Goal: Task Accomplishment & Management: Manage account settings

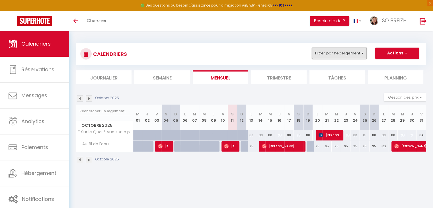
click at [359, 55] on button "Filtrer par hébergement" at bounding box center [339, 53] width 55 height 11
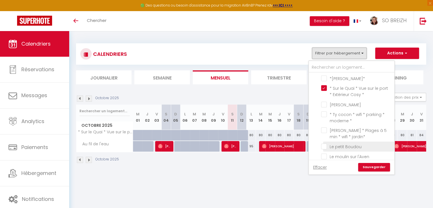
scroll to position [57, 0]
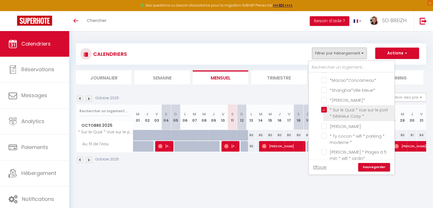
click at [325, 108] on input "* Sur le Quai * Vue sur le port * Extérieur Cosy *" at bounding box center [356, 110] width 71 height 6
checkbox input "false"
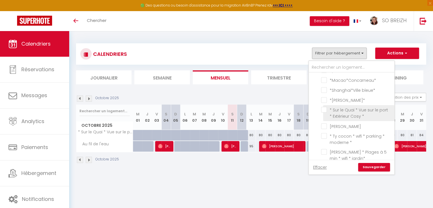
checkbox input "false"
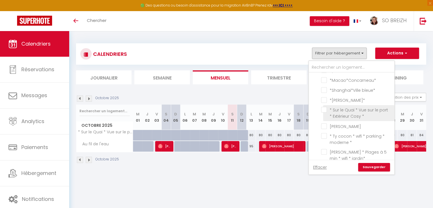
checkbox input "false"
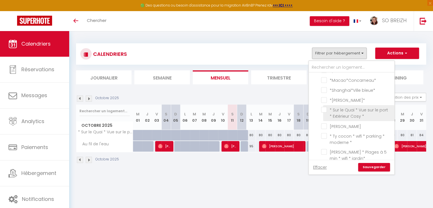
checkbox input "false"
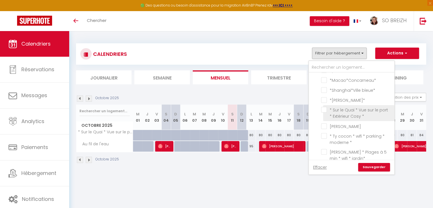
checkbox input "false"
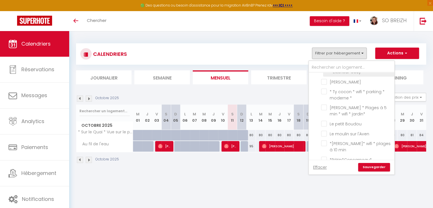
scroll to position [142, 0]
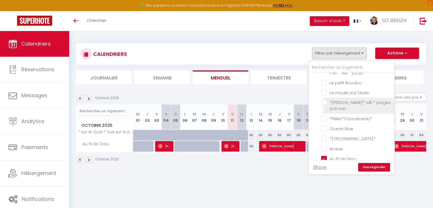
click at [324, 99] on input "*[PERSON_NAME]* wifi * plages à 10 min" at bounding box center [356, 102] width 71 height 6
checkbox input "true"
checkbox input "false"
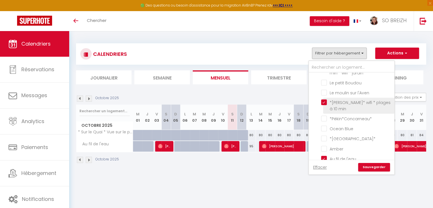
checkbox input "false"
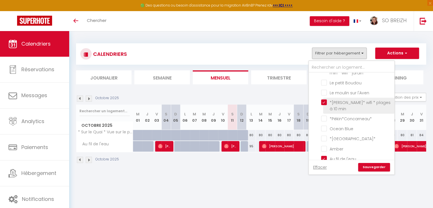
checkbox input "false"
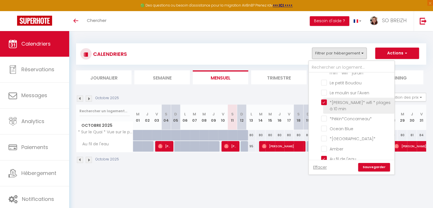
checkbox input "false"
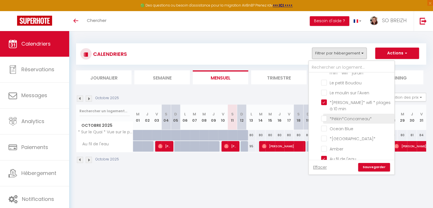
scroll to position [155, 0]
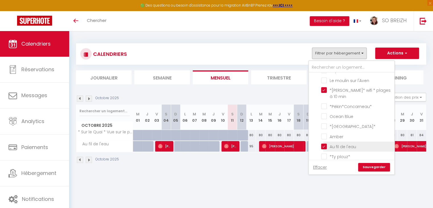
click at [324, 143] on input "Au fil de l'eau" at bounding box center [356, 146] width 71 height 6
checkbox input "false"
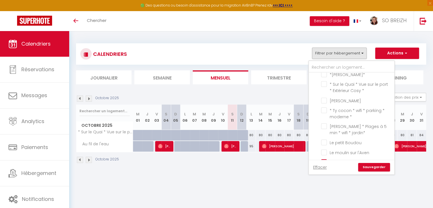
scroll to position [69, 0]
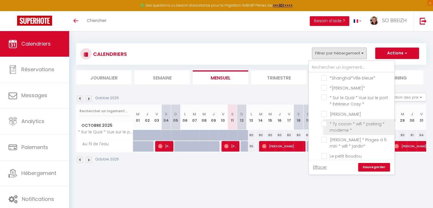
click at [324, 121] on input "* Ty cocon * wifi * parking * moderne *" at bounding box center [356, 124] width 71 height 6
checkbox input "true"
checkbox input "false"
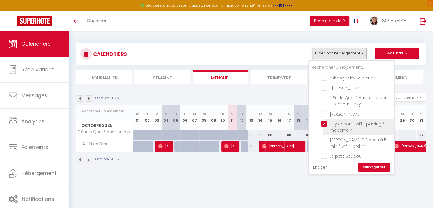
checkbox input "false"
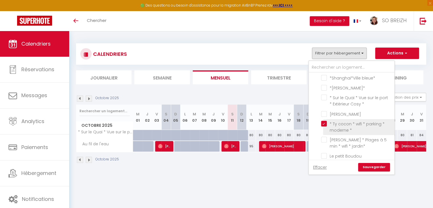
checkbox input "false"
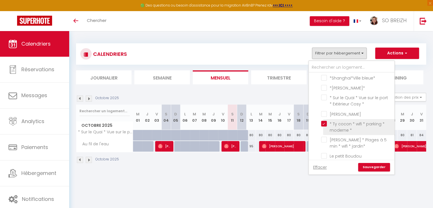
checkbox input "false"
click at [372, 166] on link "Sauvegarder" at bounding box center [374, 167] width 32 height 9
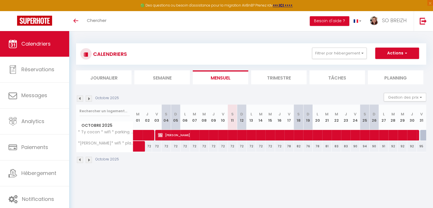
click at [87, 98] on img at bounding box center [89, 98] width 6 height 6
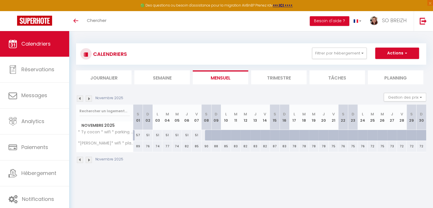
click at [87, 98] on img at bounding box center [89, 98] width 6 height 6
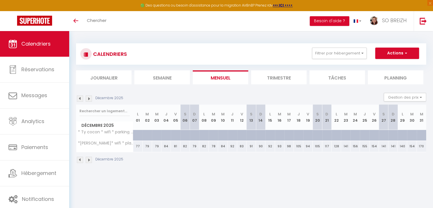
click at [87, 98] on img at bounding box center [89, 98] width 6 height 6
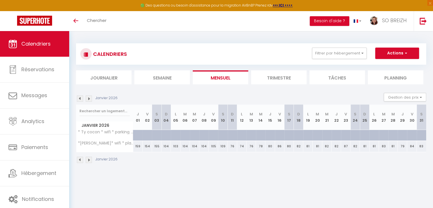
click at [79, 99] on img at bounding box center [80, 98] width 6 height 6
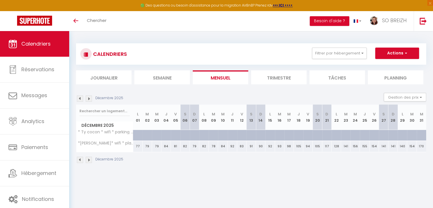
click at [79, 99] on img at bounding box center [80, 98] width 6 height 6
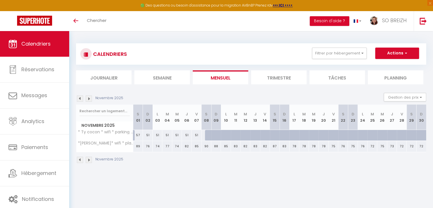
click at [207, 134] on div at bounding box center [210, 135] width 10 height 11
type input "58"
type input "Sam 08 Novembre 2025"
type input "Dim 09 Novembre 2025"
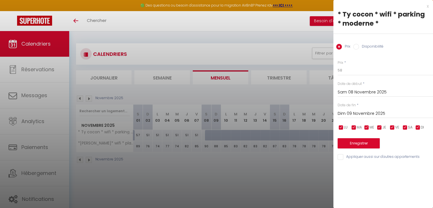
click at [357, 46] on input "Disponibilité" at bounding box center [356, 47] width 6 height 6
radio input "true"
radio input "false"
click at [366, 114] on input "Dim 09 Novembre 2025" at bounding box center [385, 113] width 95 height 7
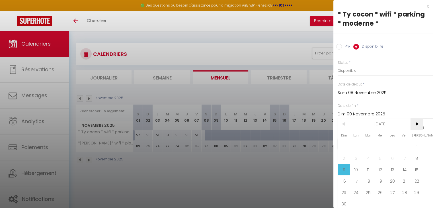
click at [418, 124] on span ">" at bounding box center [417, 123] width 12 height 11
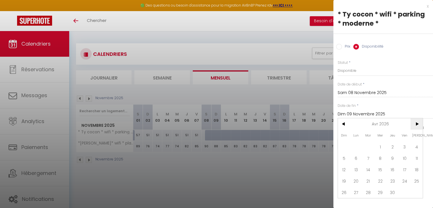
click at [418, 124] on span ">" at bounding box center [417, 123] width 12 height 11
click at [418, 122] on span ">" at bounding box center [417, 123] width 12 height 11
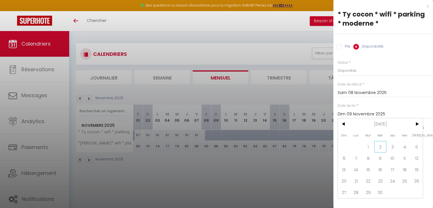
click at [380, 146] on span "2" at bounding box center [380, 146] width 12 height 11
type input "Mer 02 Septembre 2026"
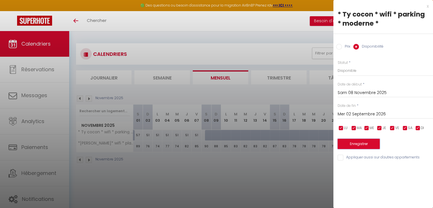
click at [354, 145] on button "Enregistrer" at bounding box center [359, 144] width 42 height 10
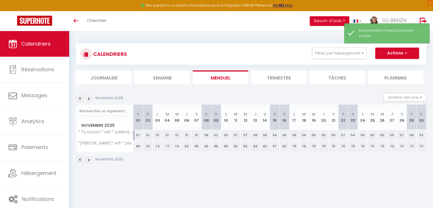
click at [89, 99] on img at bounding box center [89, 98] width 6 height 6
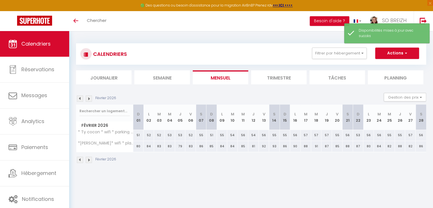
click at [89, 99] on img at bounding box center [89, 98] width 6 height 6
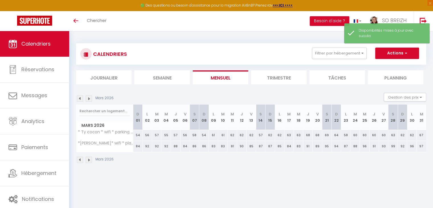
click at [89, 99] on img at bounding box center [89, 98] width 6 height 6
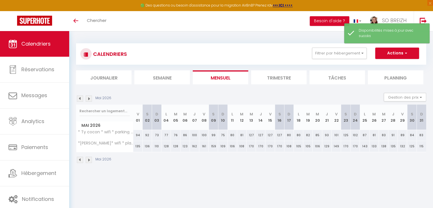
click at [89, 99] on img at bounding box center [89, 98] width 6 height 6
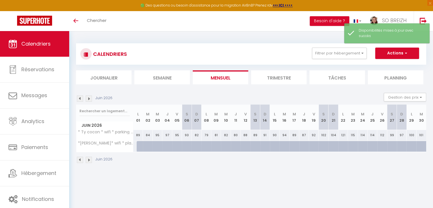
click at [89, 99] on img at bounding box center [89, 98] width 6 height 6
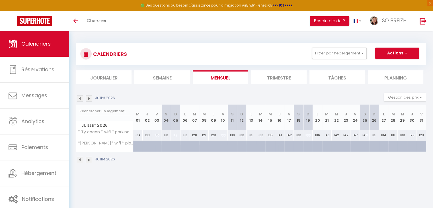
click at [79, 100] on img at bounding box center [80, 98] width 6 height 6
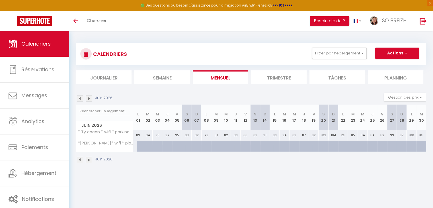
click at [79, 100] on img at bounding box center [80, 98] width 6 height 6
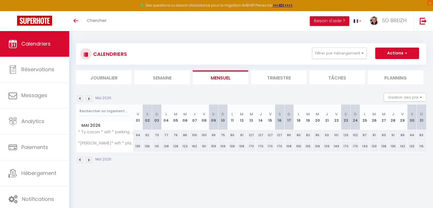
click at [89, 98] on img at bounding box center [89, 98] width 6 height 6
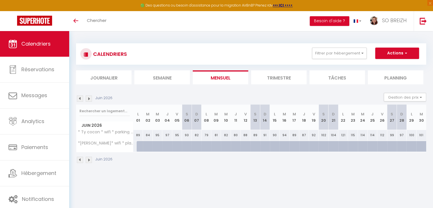
click at [138, 145] on div at bounding box center [142, 146] width 10 height 11
select select "1"
type input "Lun 01 Juin 2026"
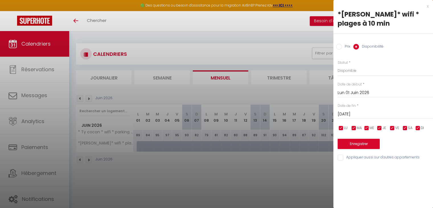
click at [354, 112] on input "[DATE]" at bounding box center [385, 113] width 95 height 7
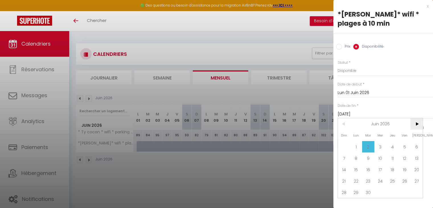
click at [420, 125] on span ">" at bounding box center [417, 123] width 12 height 11
click at [419, 125] on span ">" at bounding box center [417, 123] width 12 height 11
click at [382, 146] on span "2" at bounding box center [380, 146] width 12 height 11
type input "Mer 02 Septembre 2026"
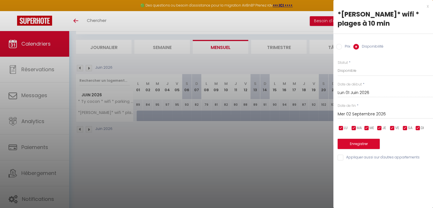
scroll to position [31, 0]
click at [362, 144] on button "Enregistrer" at bounding box center [359, 144] width 42 height 10
